Goal: Information Seeking & Learning: Understand process/instructions

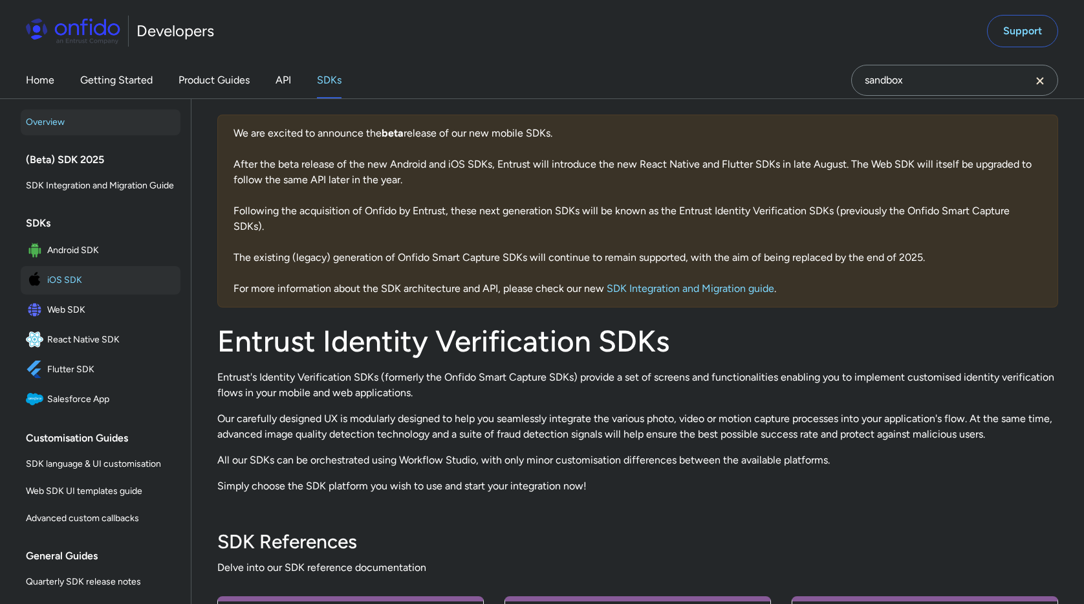
click at [71, 281] on span "iOS SDK" at bounding box center [111, 280] width 128 height 18
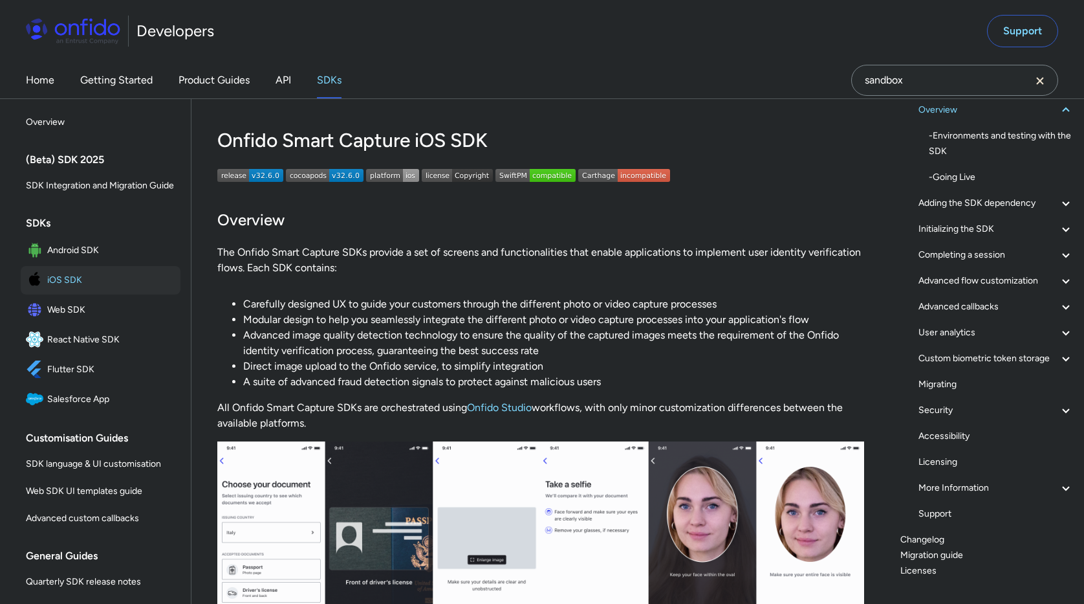
scroll to position [121, 0]
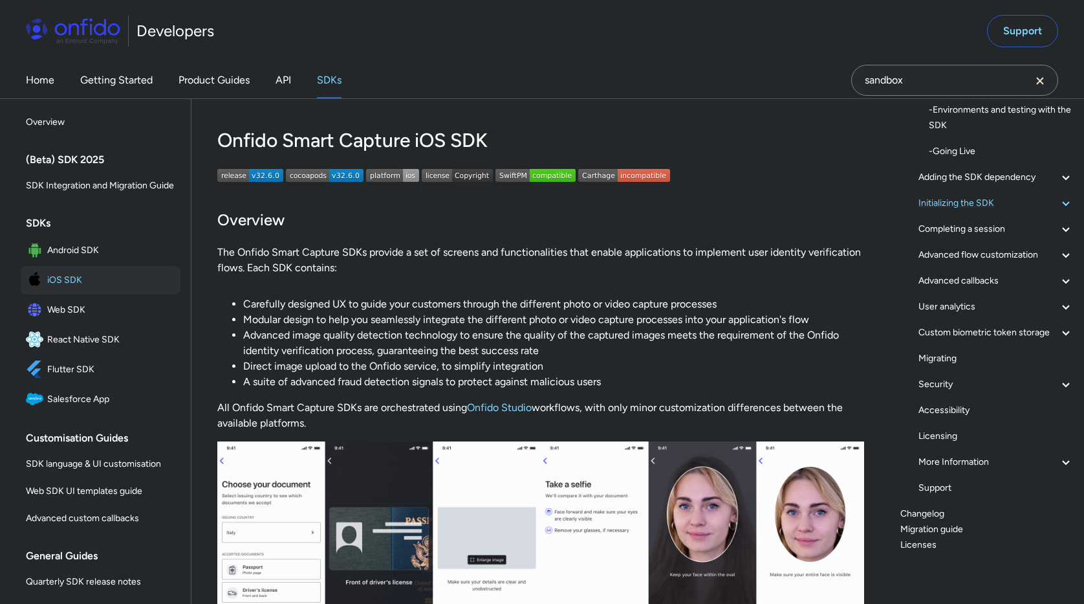
click at [993, 203] on div "Initializing the SDK" at bounding box center [996, 203] width 155 height 16
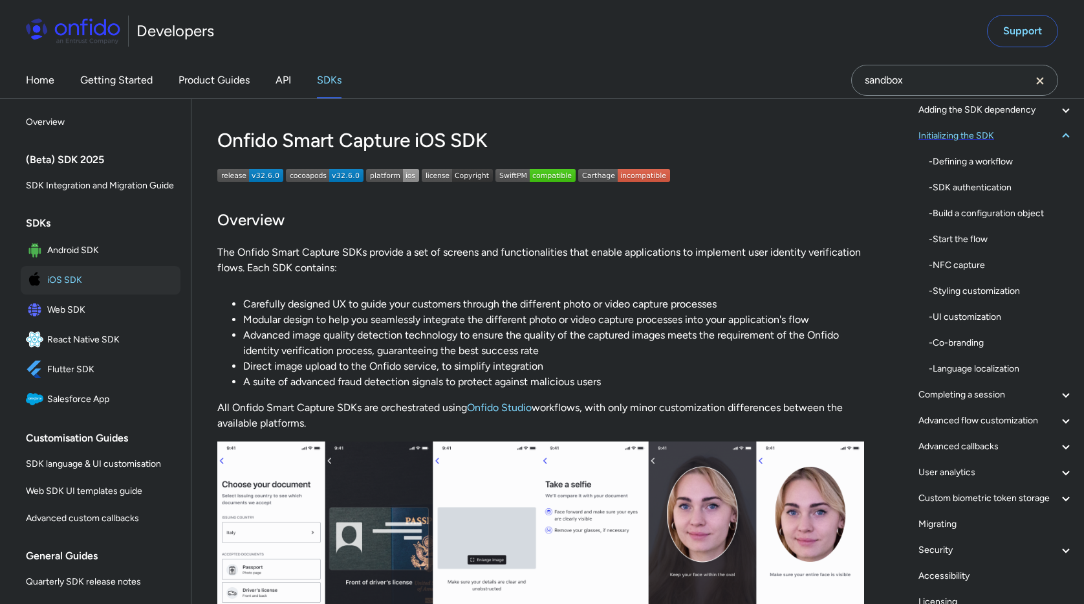
scroll to position [2909, 0]
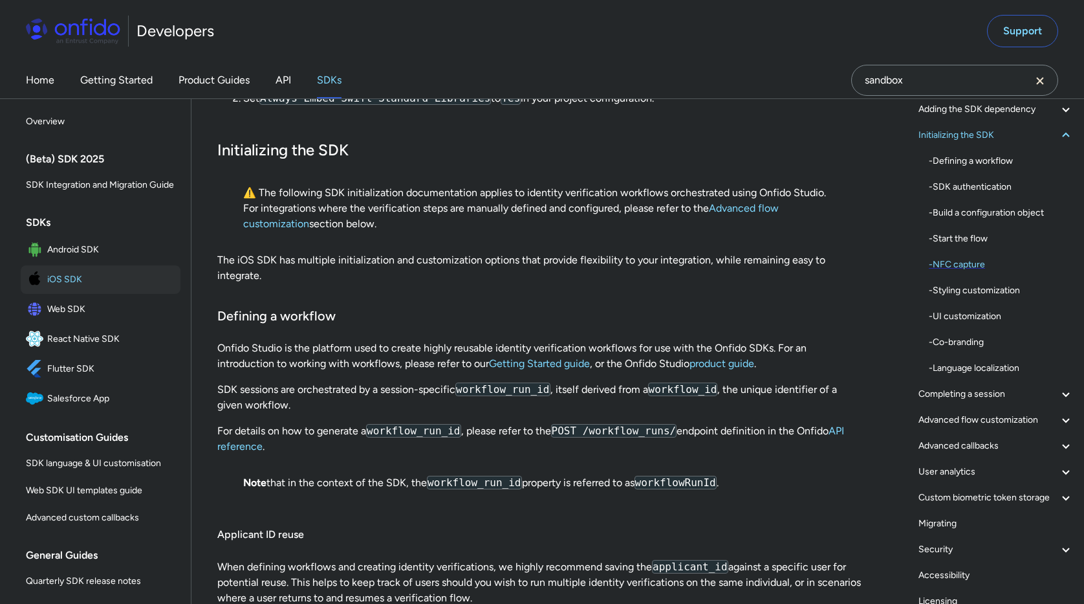
click at [963, 262] on div "- NFC capture" at bounding box center [1001, 265] width 145 height 16
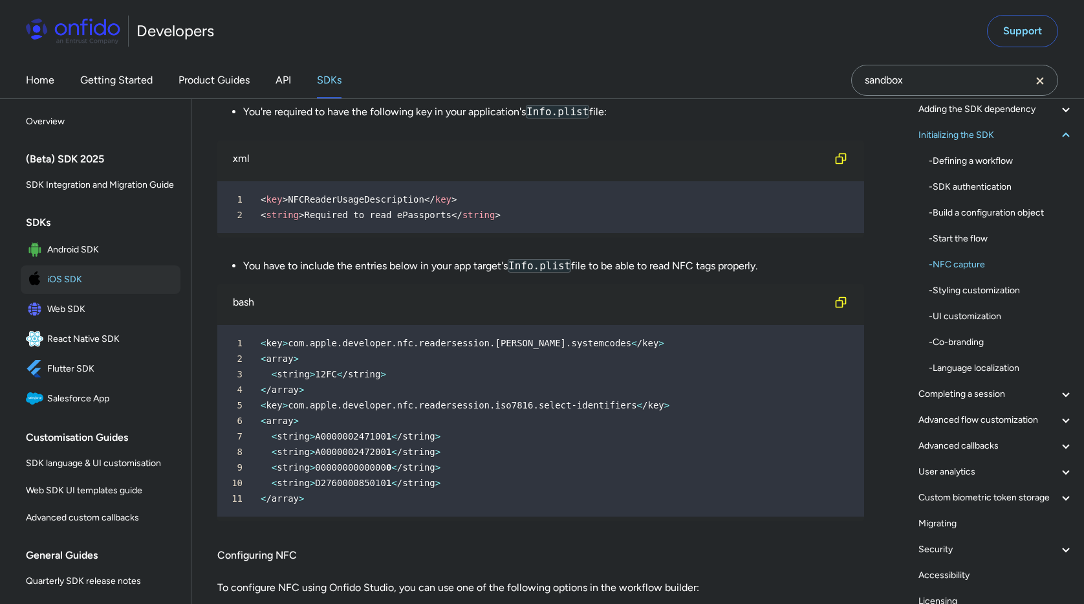
scroll to position [4541, 0]
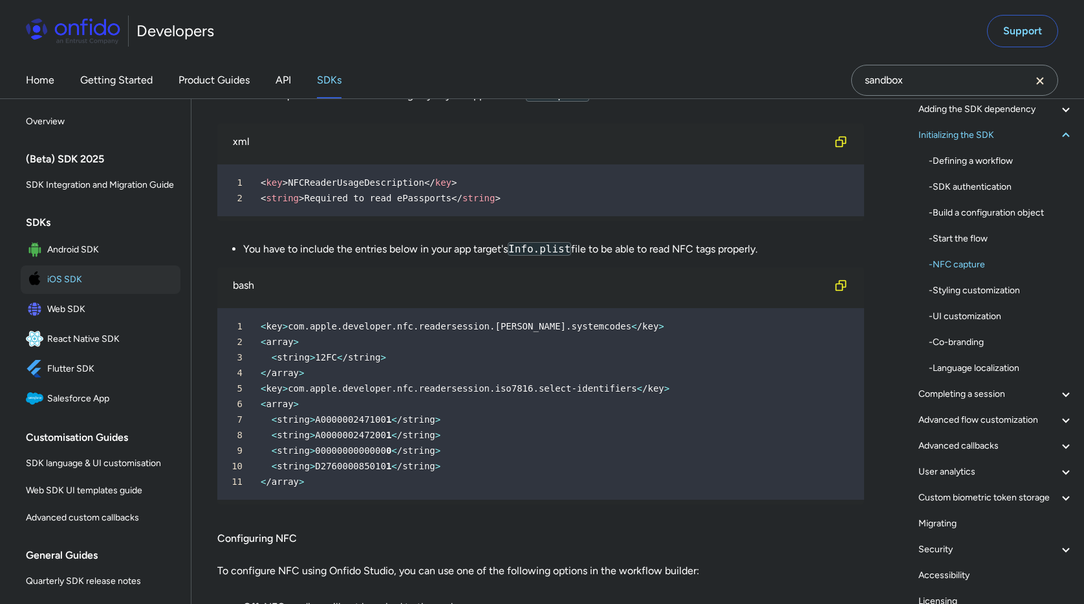
click at [250, 286] on div "bash" at bounding box center [530, 286] width 595 height 16
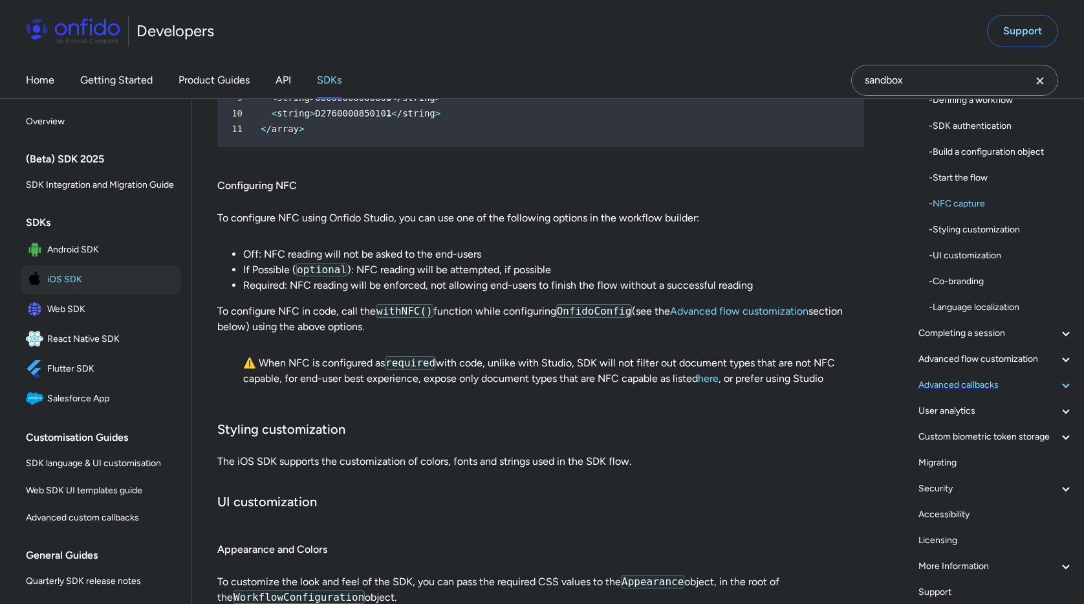
scroll to position [287, 0]
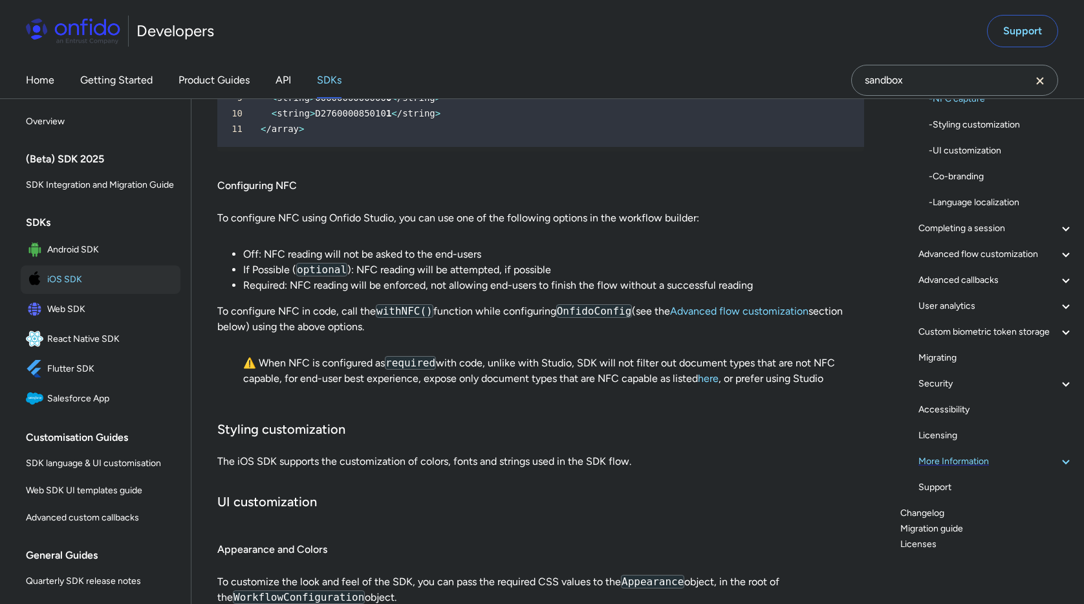
click at [965, 461] on div "More Information" at bounding box center [996, 462] width 155 height 16
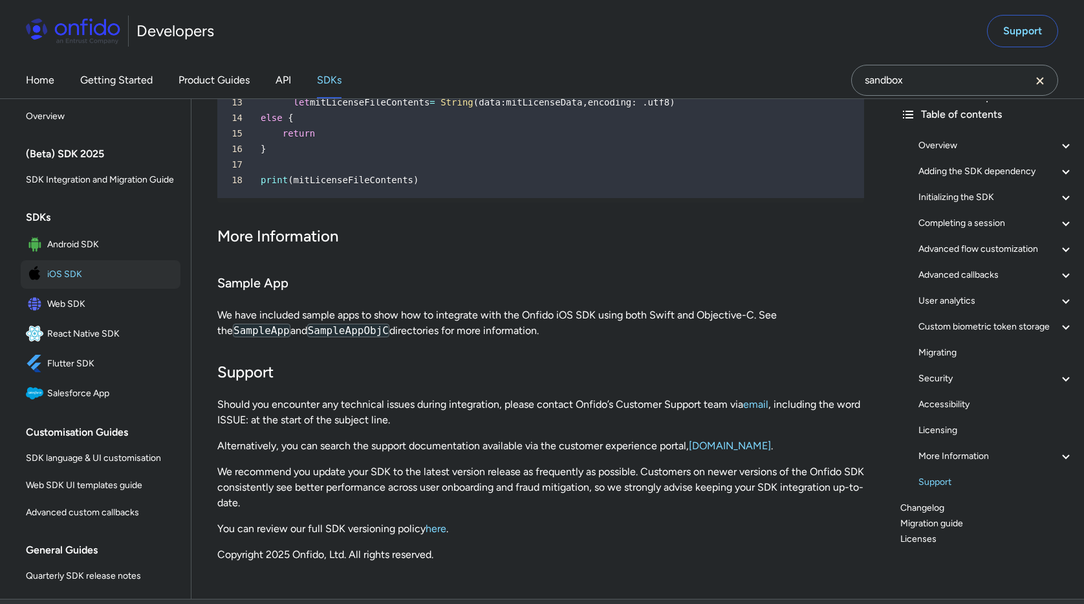
scroll to position [37064, 0]
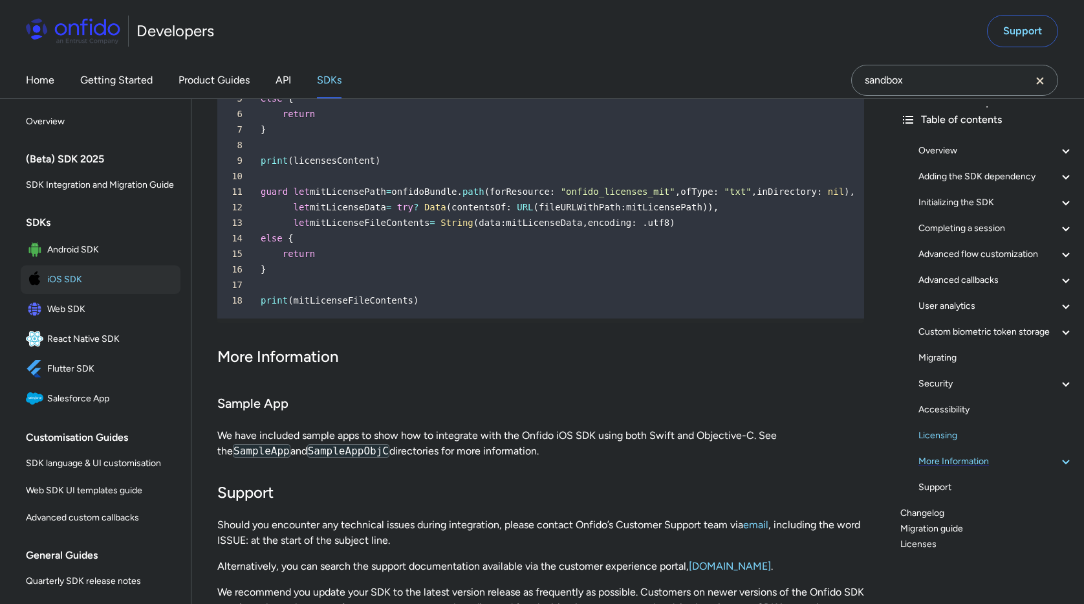
click at [988, 459] on div "More Information" at bounding box center [996, 462] width 155 height 16
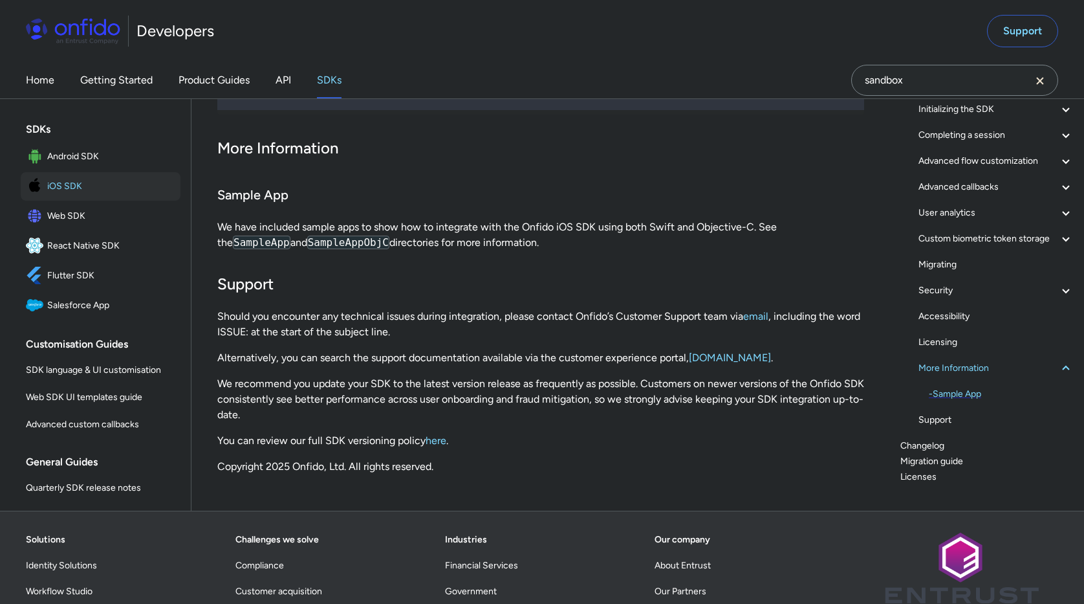
click at [978, 397] on div "- Sample App" at bounding box center [1001, 394] width 145 height 16
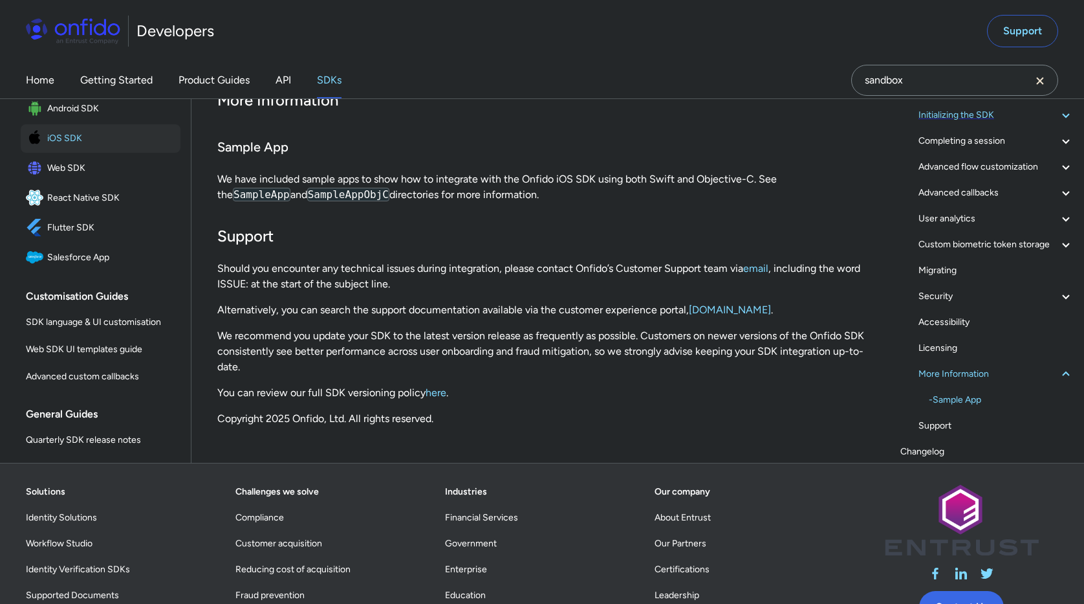
click at [980, 116] on div "Initializing the SDK" at bounding box center [996, 115] width 155 height 16
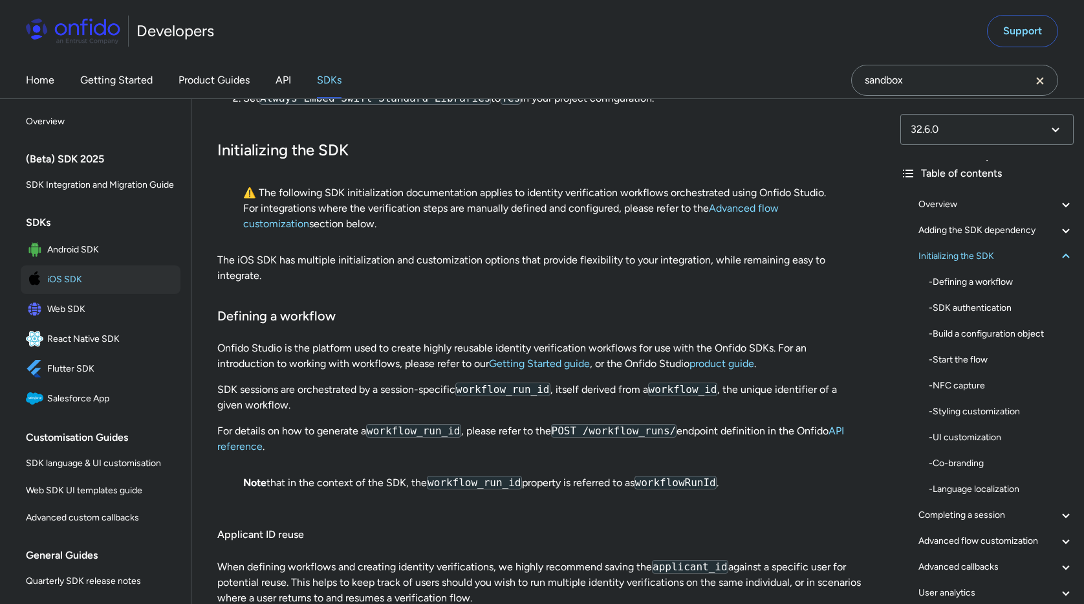
click at [969, 377] on div "- Defining a workflow - SDK authentication - Build a configuration object - Sta…" at bounding box center [1001, 385] width 145 height 223
click at [968, 383] on div "- NFC capture" at bounding box center [1001, 386] width 145 height 16
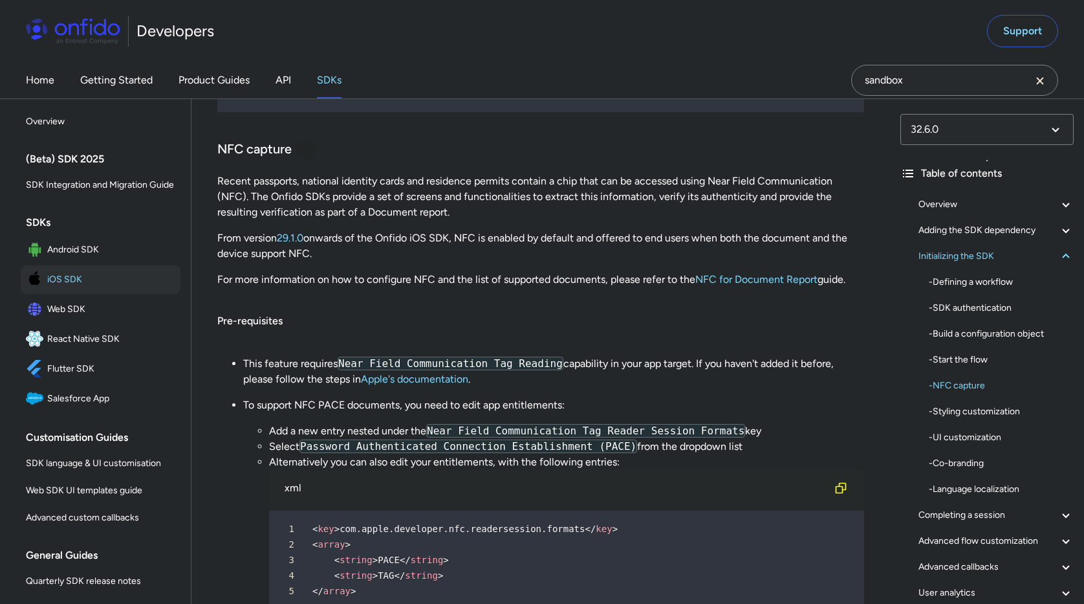
click at [309, 150] on div at bounding box center [306, 150] width 10 height 10
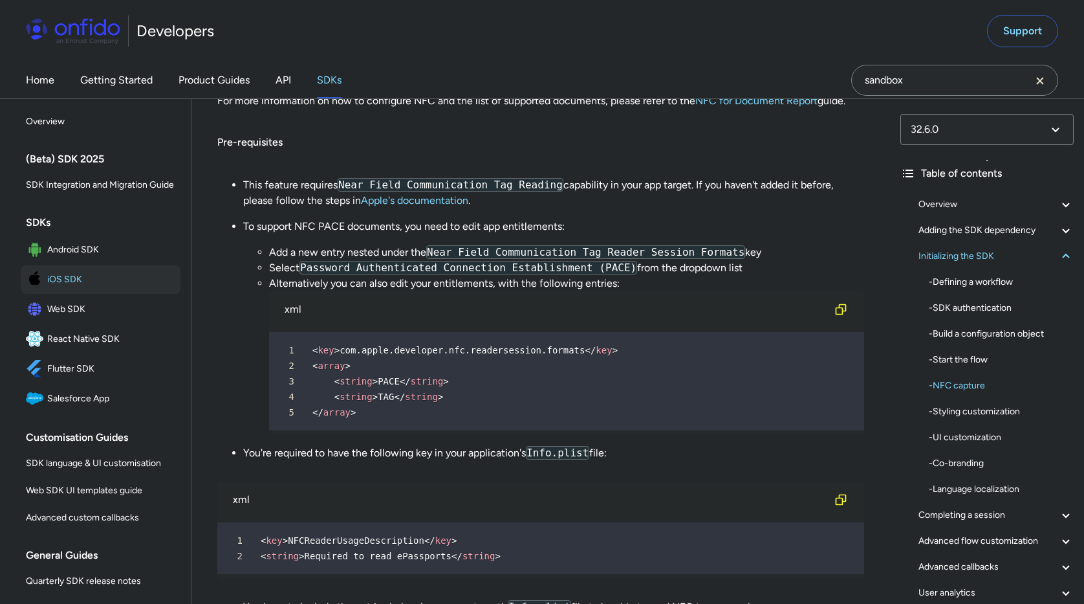
scroll to position [4176, 0]
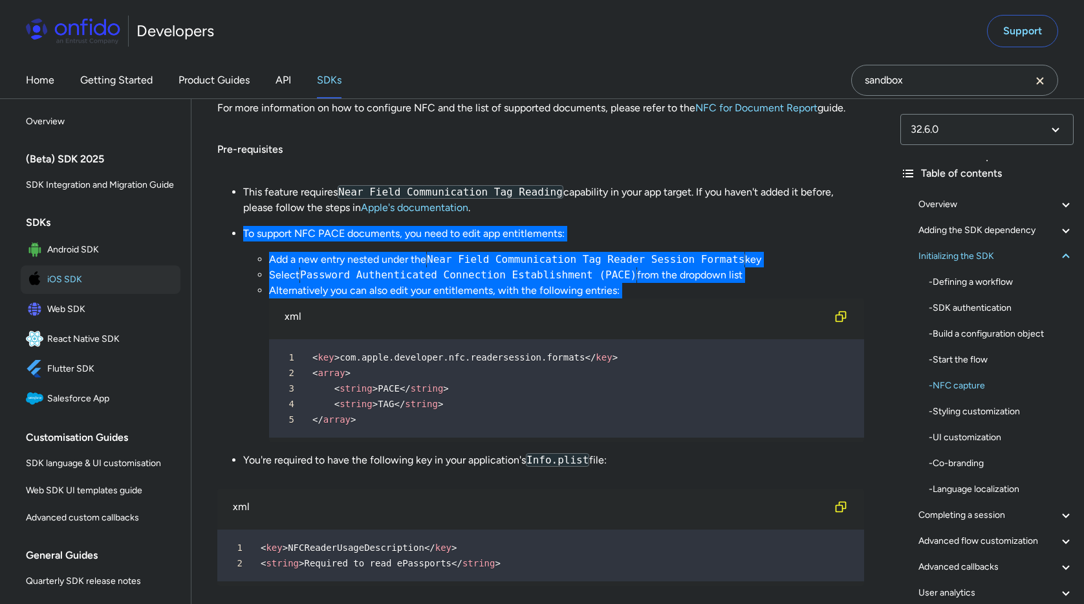
drag, startPoint x: 243, startPoint y: 229, endPoint x: 635, endPoint y: 301, distance: 398.7
click at [635, 301] on li "To support NFC PACE documents, you need to edit app entitlements: Add a new ent…" at bounding box center [553, 334] width 621 height 216
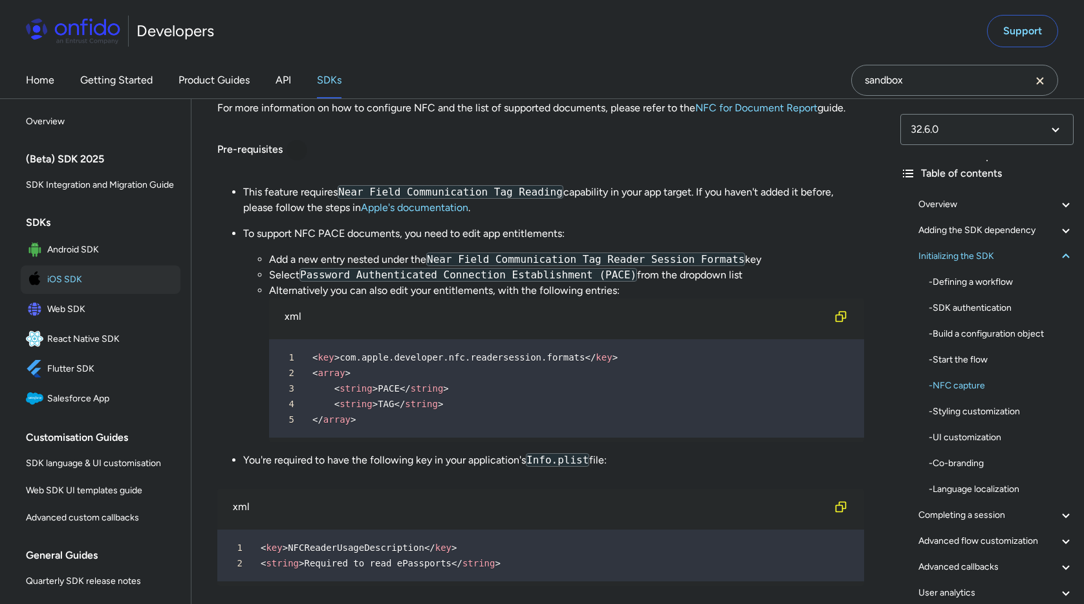
click at [297, 148] on div at bounding box center [297, 150] width 10 height 10
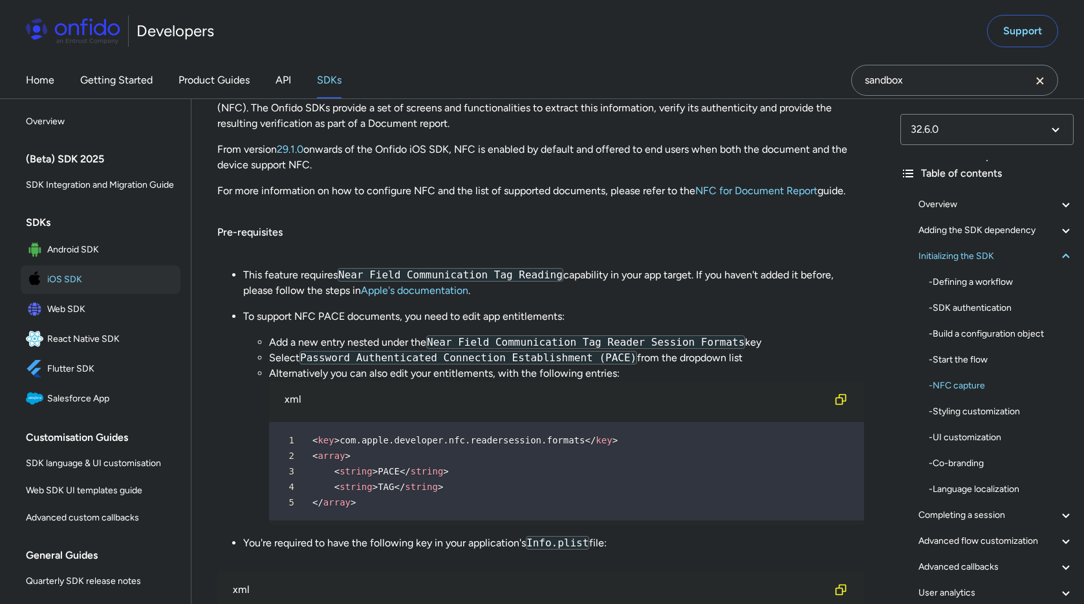
scroll to position [3993, 0]
